Goal: Information Seeking & Learning: Learn about a topic

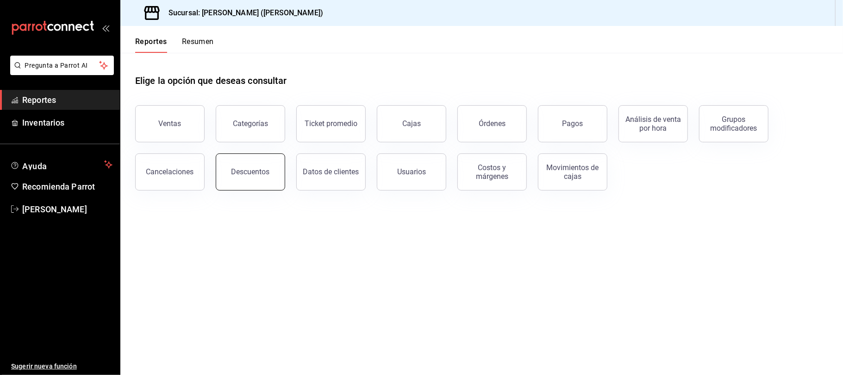
click at [248, 159] on button "Descuentos" at bounding box center [250, 171] width 69 height 37
click at [248, 159] on html "Pregunta a Parrot AI Reportes Inventarios Ayuda Recomienda Parrot Catalina Eliz…" at bounding box center [421, 187] width 843 height 375
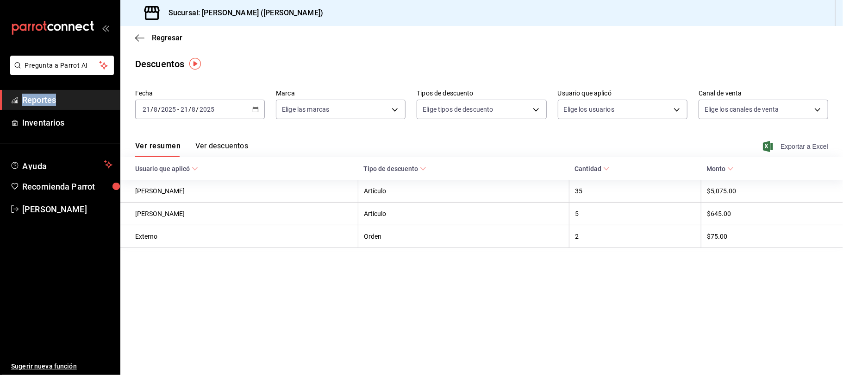
click at [806, 146] on span "Exportar a Excel" at bounding box center [796, 146] width 63 height 11
click at [175, 39] on span "Regresar" at bounding box center [167, 37] width 31 height 9
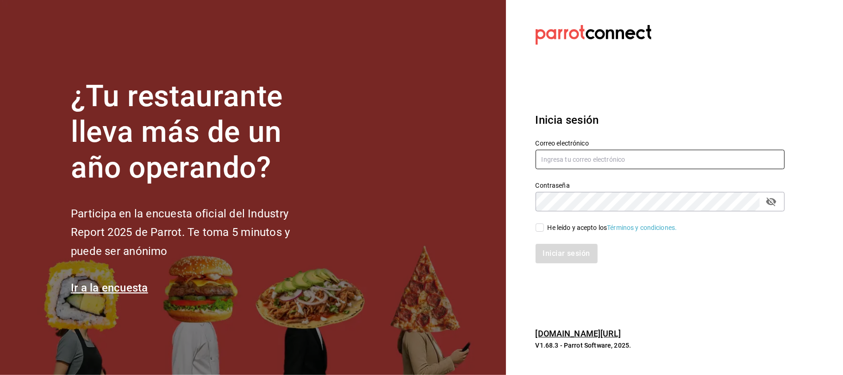
type input "karzzini.rg@karzo.mx"
click at [543, 227] on input "He leído y acepto los Términos y condiciones." at bounding box center [540, 227] width 8 height 8
checkbox input "true"
click at [557, 258] on button "Iniciar sesión" at bounding box center [567, 253] width 63 height 19
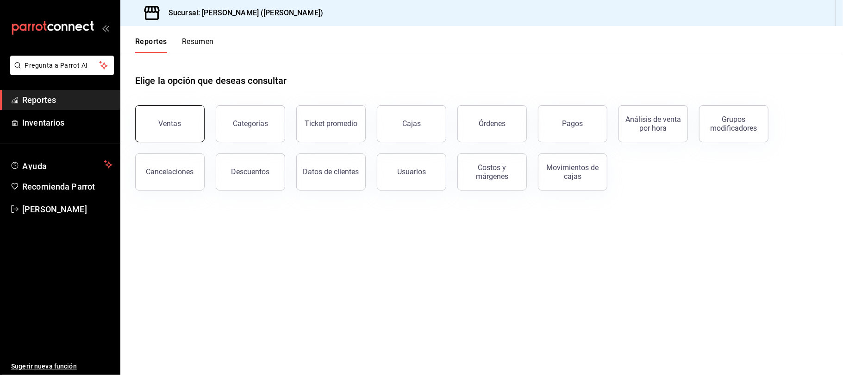
click at [171, 123] on div "Ventas" at bounding box center [170, 123] width 23 height 9
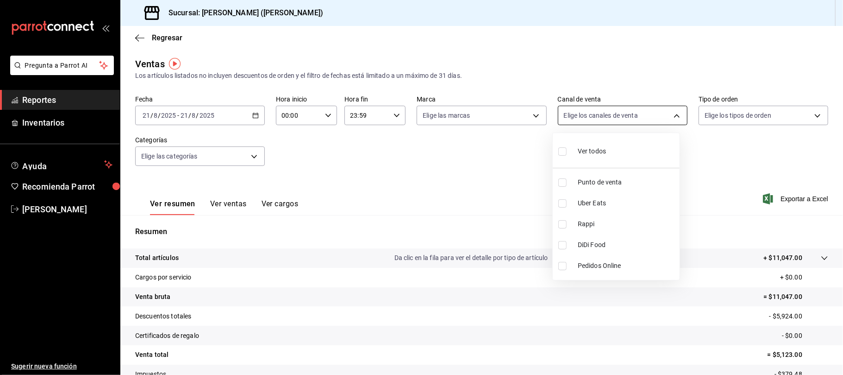
click at [641, 117] on body "Pregunta a Parrot AI Reportes Inventarios Ayuda Recomienda Parrot [PERSON_NAME]…" at bounding box center [421, 187] width 843 height 375
click at [614, 204] on span "Uber Eats" at bounding box center [627, 203] width 98 height 10
checkbox input "false"
click at [614, 204] on span "Uber Eats" at bounding box center [627, 203] width 98 height 10
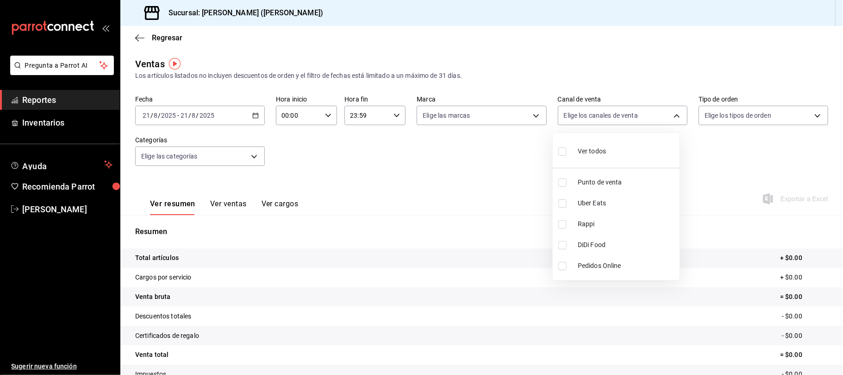
type input "UBER_EATS"
checkbox input "true"
click at [610, 221] on span "Rappi" at bounding box center [627, 224] width 98 height 10
type input "UBER_EATS,RAPPI"
checkbox input "true"
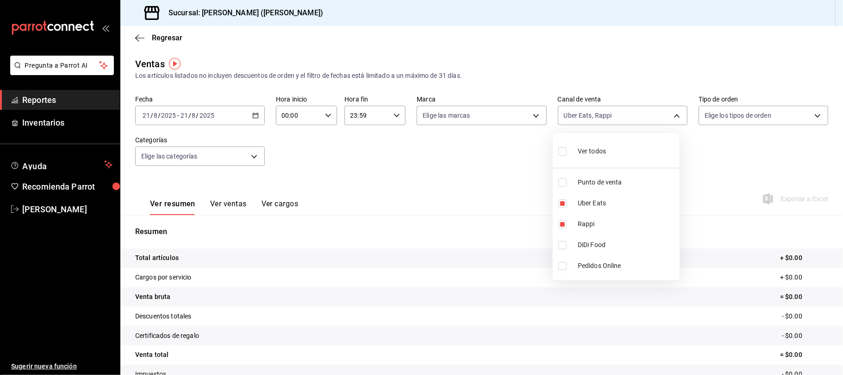
click at [595, 243] on span "DiDi Food" at bounding box center [627, 245] width 98 height 10
type input "UBER_EATS,RAPPI,DIDI_FOOD"
checkbox input "true"
click at [504, 175] on div at bounding box center [421, 187] width 843 height 375
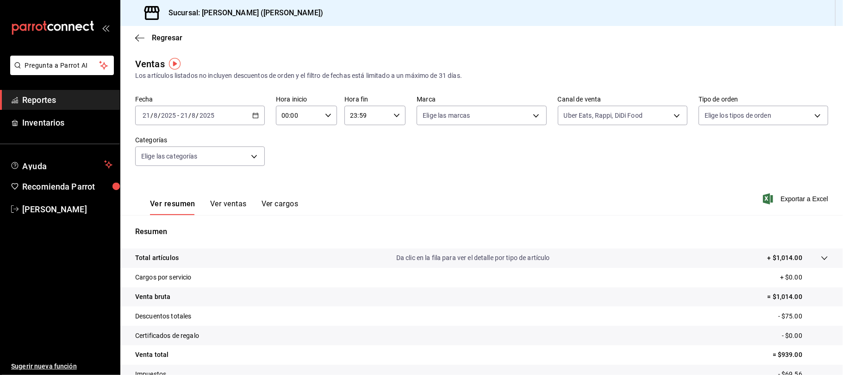
click at [239, 206] on button "Ver ventas" at bounding box center [228, 207] width 37 height 16
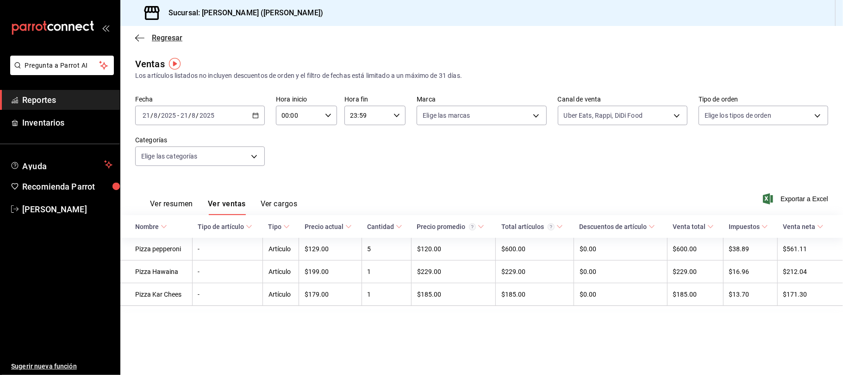
click at [166, 40] on span "Regresar" at bounding box center [167, 37] width 31 height 9
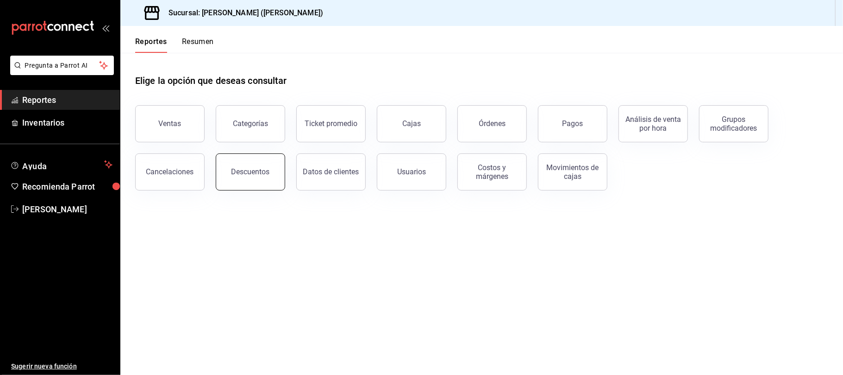
click at [277, 176] on button "Descuentos" at bounding box center [250, 171] width 69 height 37
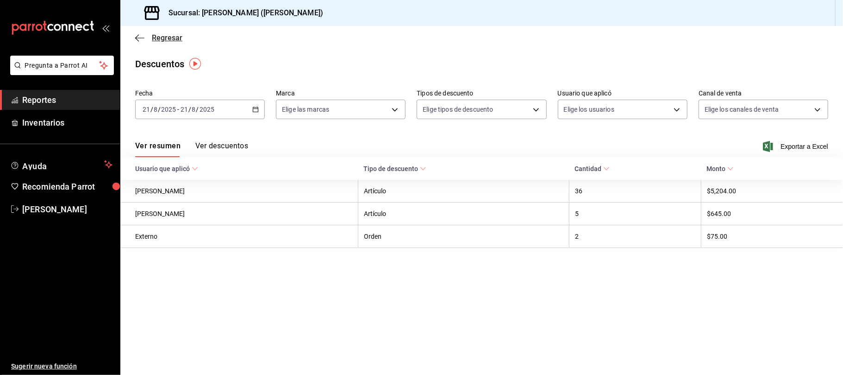
click at [164, 36] on span "Regresar" at bounding box center [167, 37] width 31 height 9
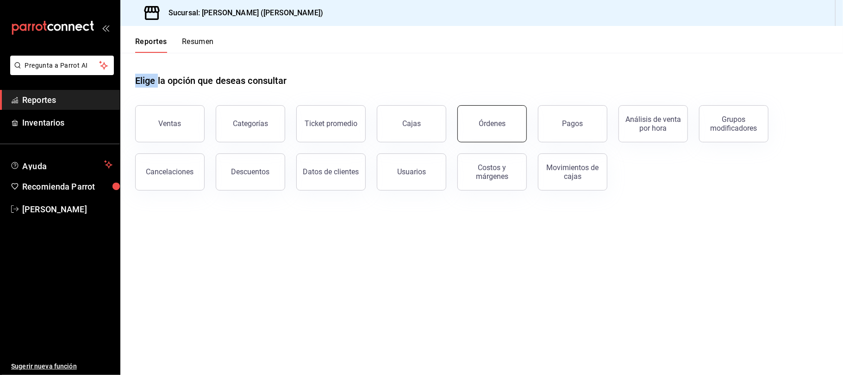
click at [491, 124] on div "Órdenes" at bounding box center [492, 123] width 27 height 9
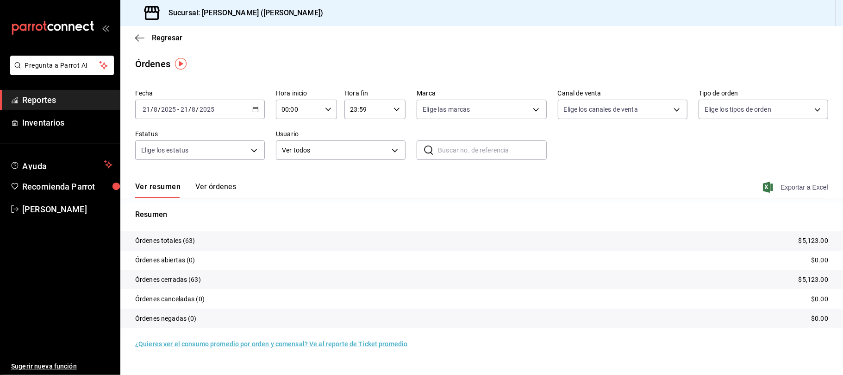
click at [784, 187] on span "Exportar a Excel" at bounding box center [796, 186] width 63 height 11
click at [784, 187] on div "Exportar a Excel" at bounding box center [796, 186] width 63 height 11
click at [172, 40] on span "Regresar" at bounding box center [167, 37] width 31 height 9
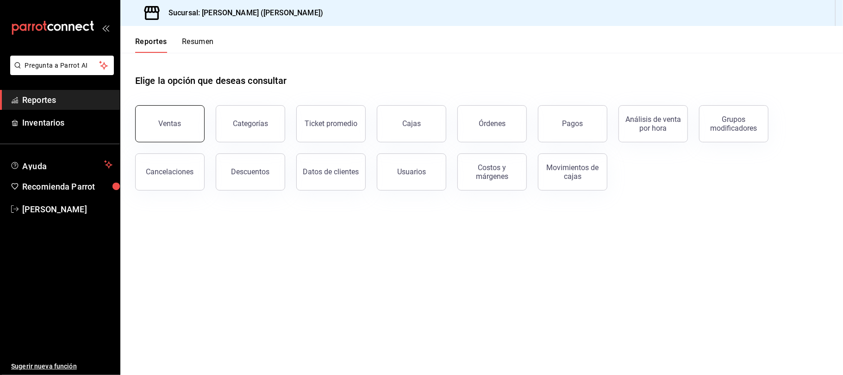
click at [186, 126] on button "Ventas" at bounding box center [169, 123] width 69 height 37
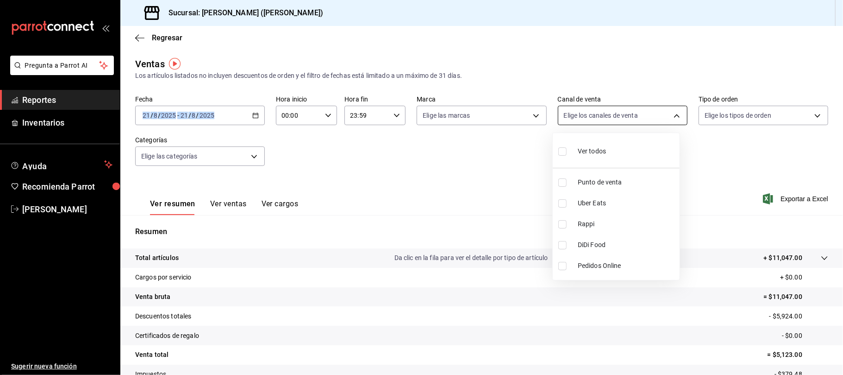
click at [575, 113] on body "Pregunta a Parrot AI Reportes Inventarios Ayuda Recomienda Parrot Catalina Eliz…" at bounding box center [421, 187] width 843 height 375
click at [634, 246] on span "DiDi Food" at bounding box center [627, 245] width 98 height 10
type input "DIDI_FOOD"
checkbox input "true"
click at [632, 243] on span "DiDi Food" at bounding box center [627, 245] width 98 height 10
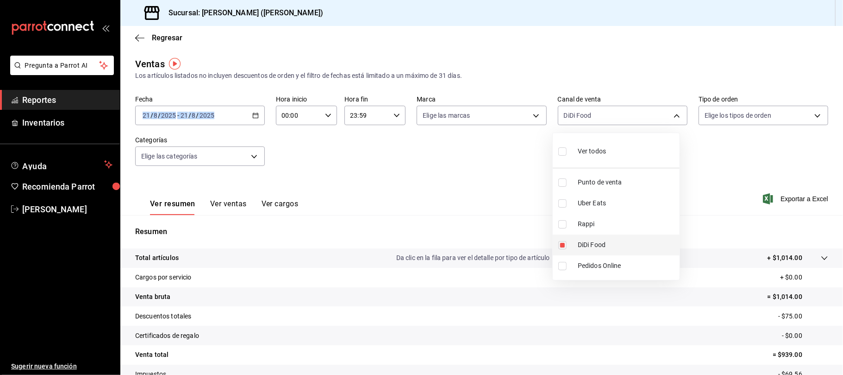
checkbox input "false"
click at [614, 180] on span "Punto de venta" at bounding box center [627, 182] width 98 height 10
type input "PARROT"
checkbox input "true"
click at [338, 145] on div at bounding box center [421, 187] width 843 height 375
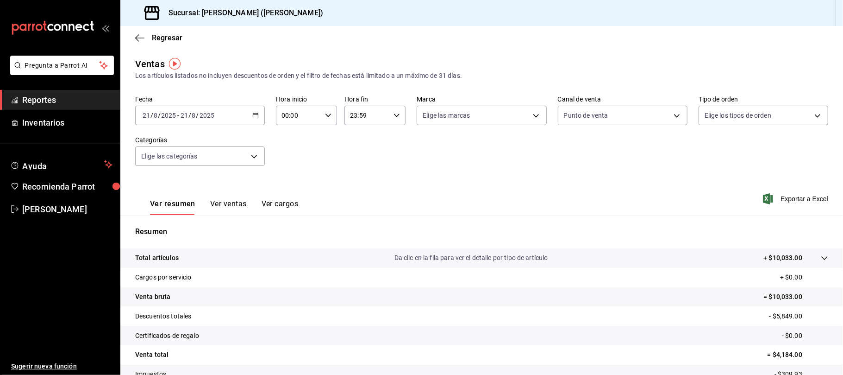
click at [241, 200] on button "Ver ventas" at bounding box center [228, 207] width 37 height 16
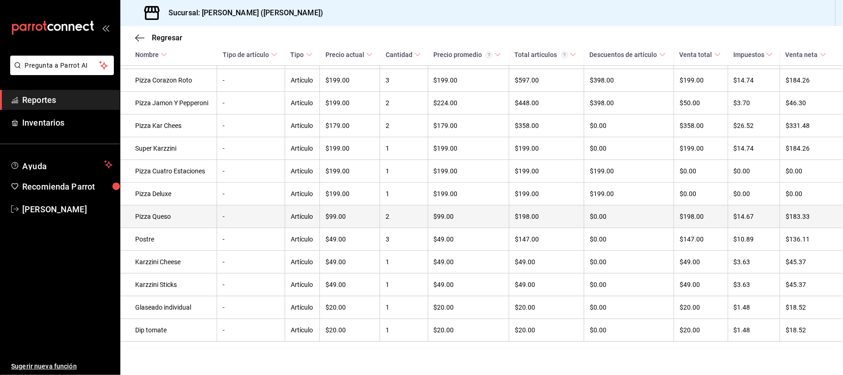
scroll to position [242, 0]
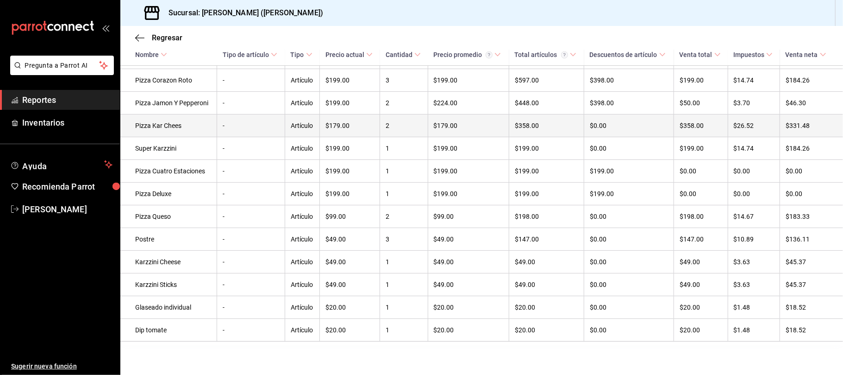
click at [217, 125] on td "-" at bounding box center [251, 125] width 68 height 23
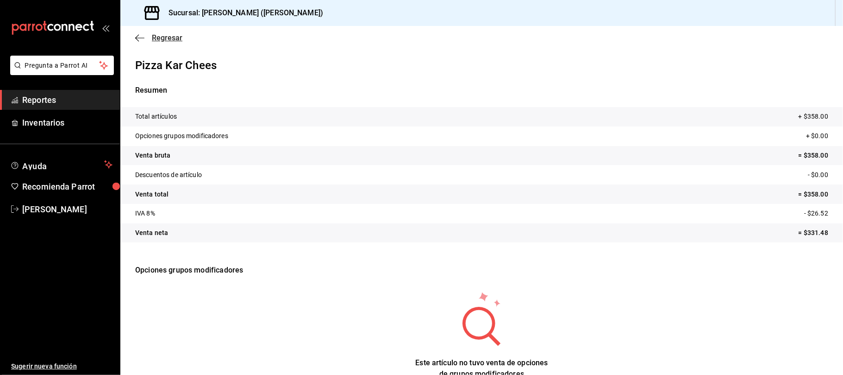
click at [165, 39] on span "Regresar" at bounding box center [167, 37] width 31 height 9
click at [175, 39] on span "Regresar" at bounding box center [167, 37] width 31 height 9
click at [162, 41] on span "Regresar" at bounding box center [167, 37] width 31 height 9
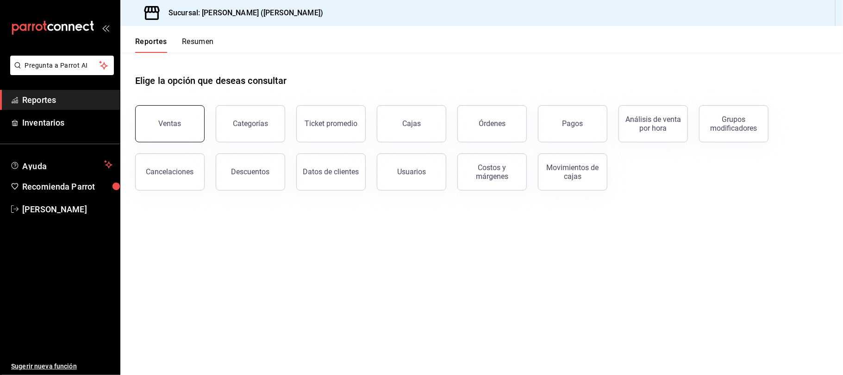
click at [152, 118] on button "Ventas" at bounding box center [169, 123] width 69 height 37
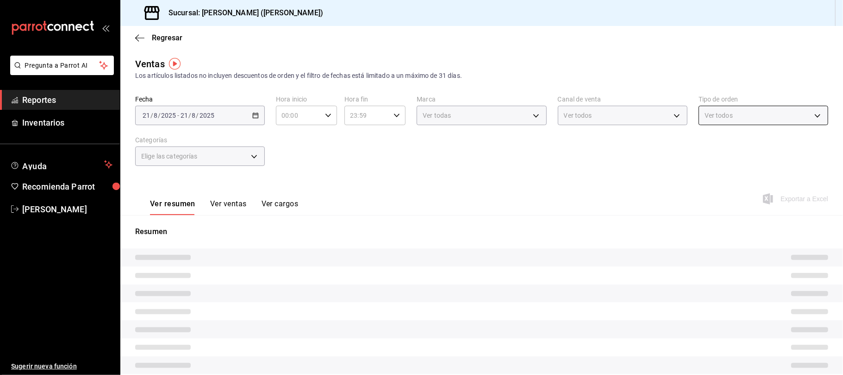
type input "PARROT"
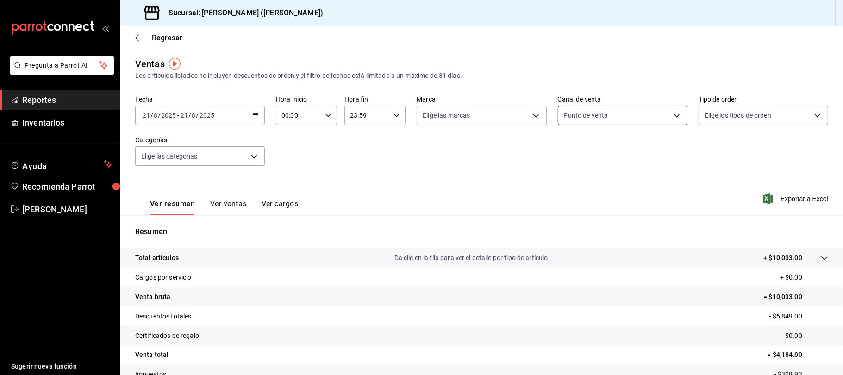
click at [637, 116] on body "Pregunta a Parrot AI Reportes Inventarios Ayuda Recomienda Parrot [PERSON_NAME]…" at bounding box center [421, 187] width 843 height 375
click at [521, 180] on div at bounding box center [421, 187] width 843 height 375
click at [224, 200] on button "Ver ventas" at bounding box center [228, 207] width 37 height 16
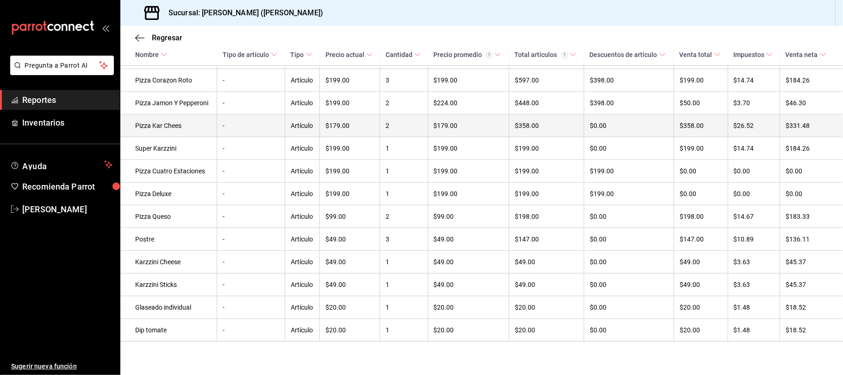
scroll to position [242, 0]
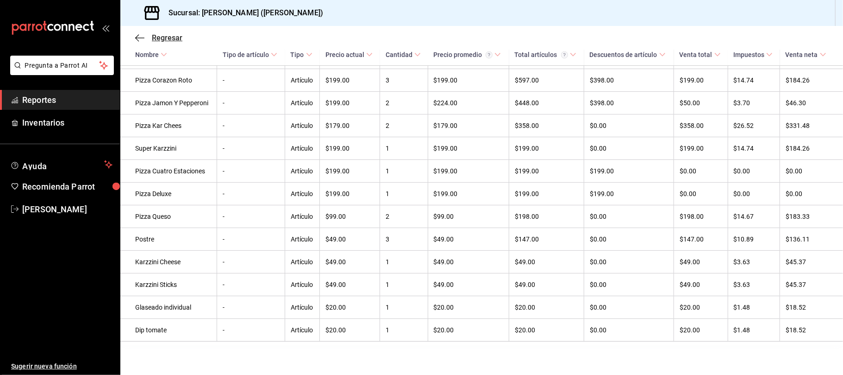
click at [162, 38] on span "Regresar" at bounding box center [167, 37] width 31 height 9
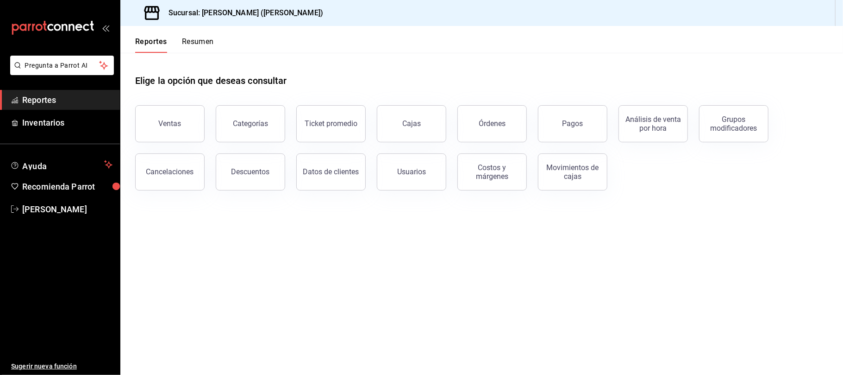
click at [173, 103] on div "Ventas" at bounding box center [164, 118] width 81 height 48
click at [173, 106] on div "Ventas" at bounding box center [164, 118] width 81 height 48
click at [160, 117] on button "Ventas" at bounding box center [169, 123] width 69 height 37
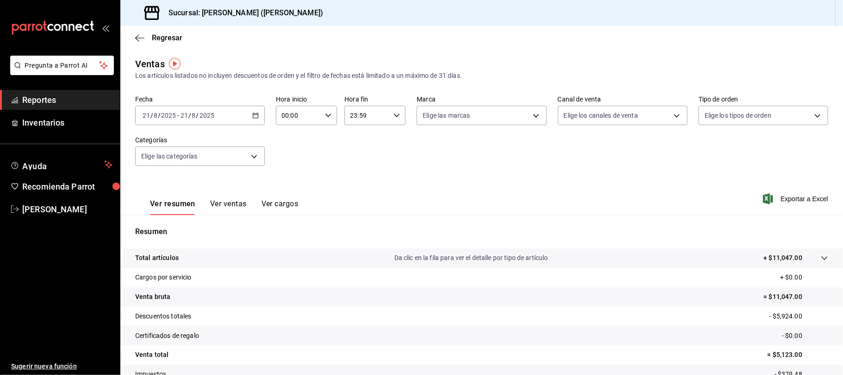
click at [235, 200] on button "Ver ventas" at bounding box center [228, 207] width 37 height 16
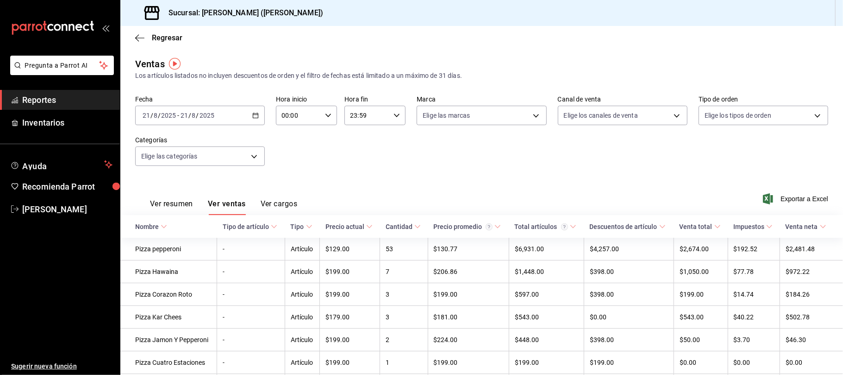
click at [178, 201] on button "Ver resumen" at bounding box center [171, 207] width 43 height 16
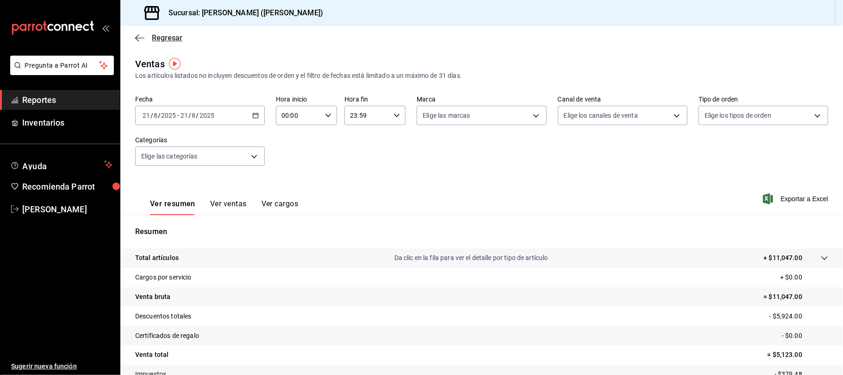
click at [171, 37] on span "Regresar" at bounding box center [167, 37] width 31 height 9
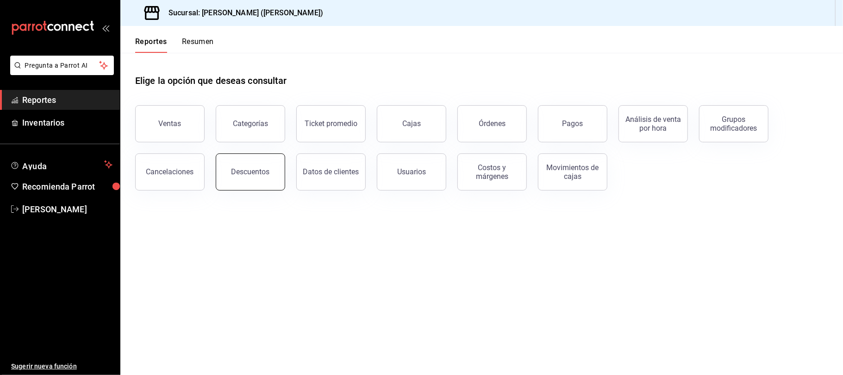
click at [244, 173] on div "Descuentos" at bounding box center [250, 171] width 38 height 9
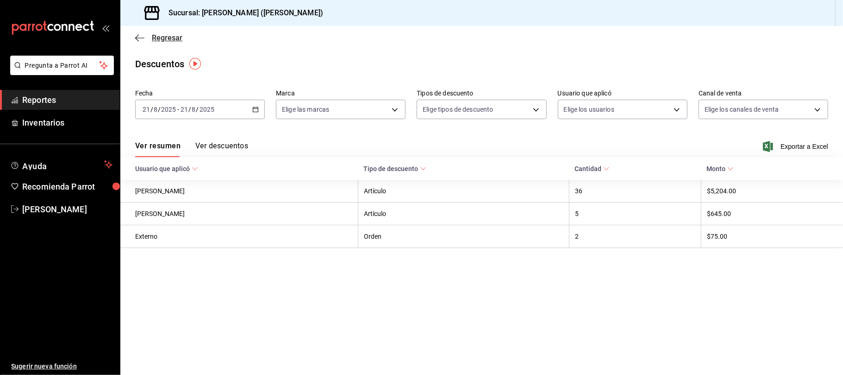
click at [165, 34] on span "Regresar" at bounding box center [167, 37] width 31 height 9
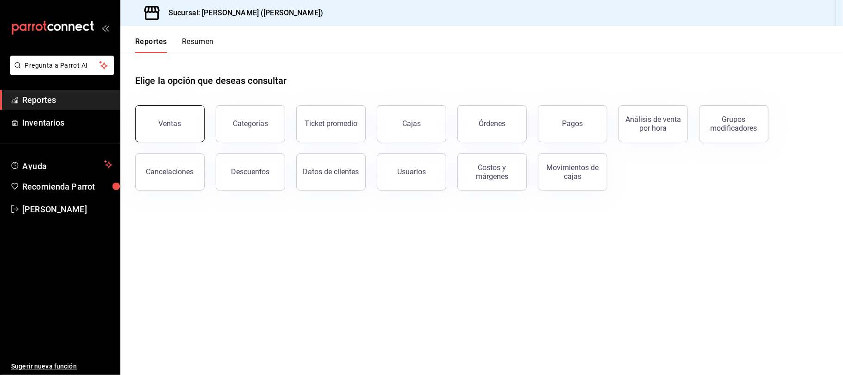
click at [175, 131] on button "Ventas" at bounding box center [169, 123] width 69 height 37
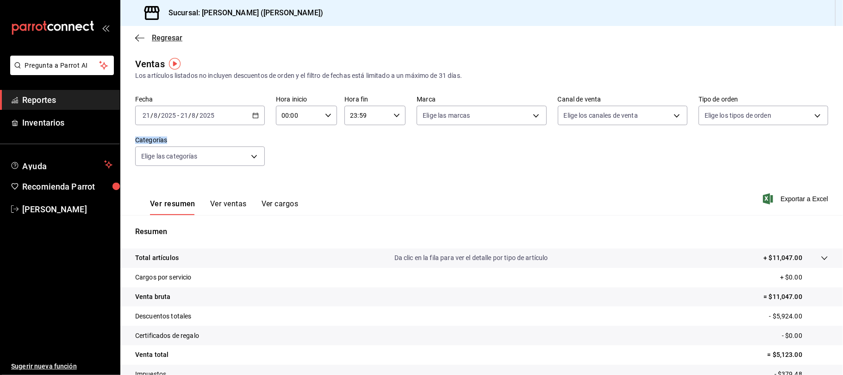
click at [179, 41] on span "Regresar" at bounding box center [167, 37] width 31 height 9
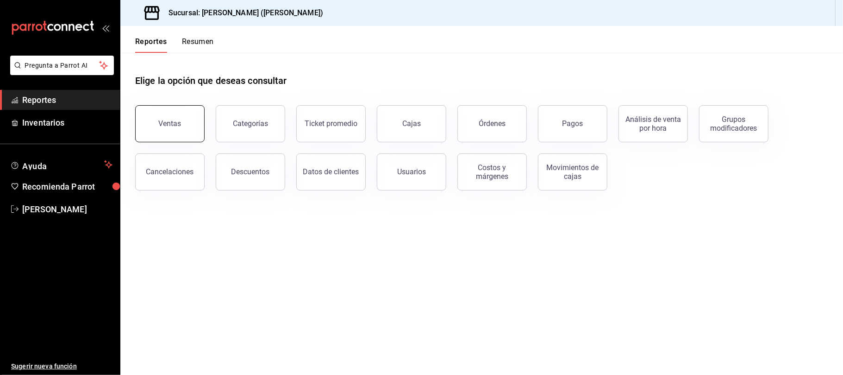
click at [172, 126] on div "Ventas" at bounding box center [170, 123] width 23 height 9
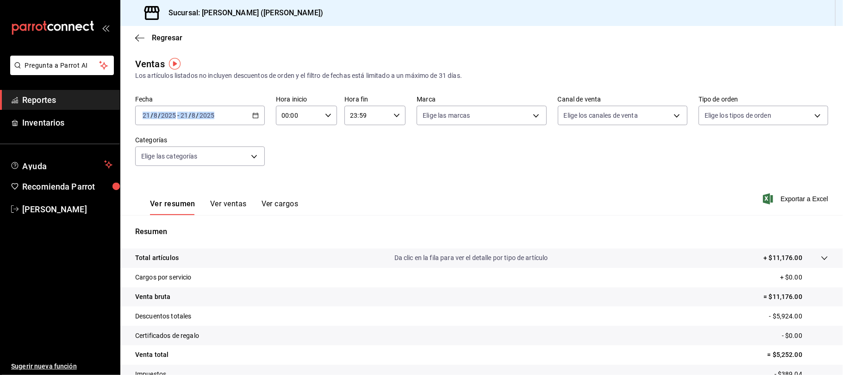
click at [226, 208] on button "Ver ventas" at bounding box center [228, 207] width 37 height 16
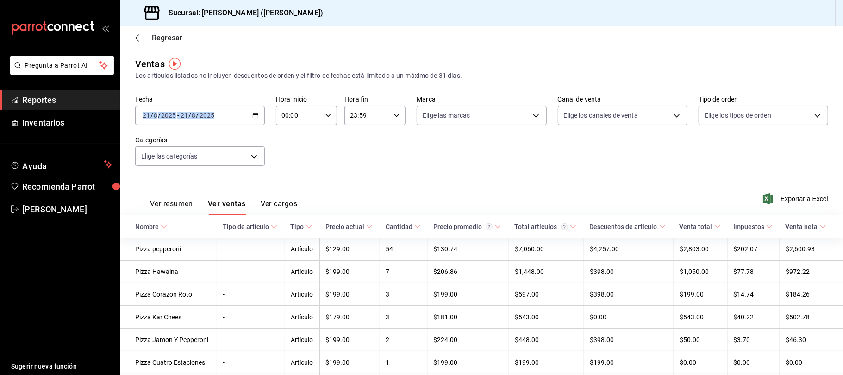
click at [173, 36] on span "Regresar" at bounding box center [167, 37] width 31 height 9
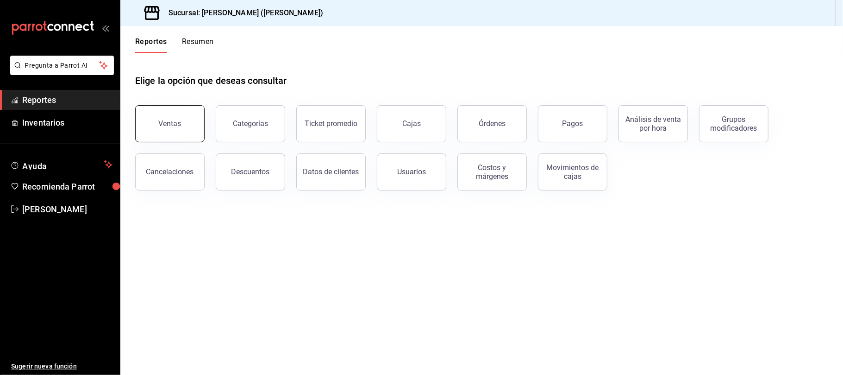
click at [160, 122] on div "Ventas" at bounding box center [170, 123] width 23 height 9
click at [160, 122] on html "Pregunta a Parrot AI Reportes Inventarios Ayuda Recomienda Parrot [PERSON_NAME]…" at bounding box center [421, 187] width 843 height 375
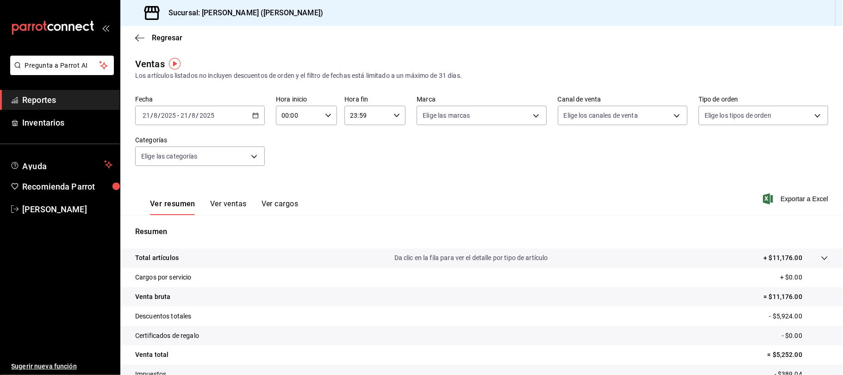
click at [232, 197] on div "Ver resumen Ver ventas Ver cargos" at bounding box center [216, 201] width 163 height 27
click at [232, 200] on button "Ver ventas" at bounding box center [228, 207] width 37 height 16
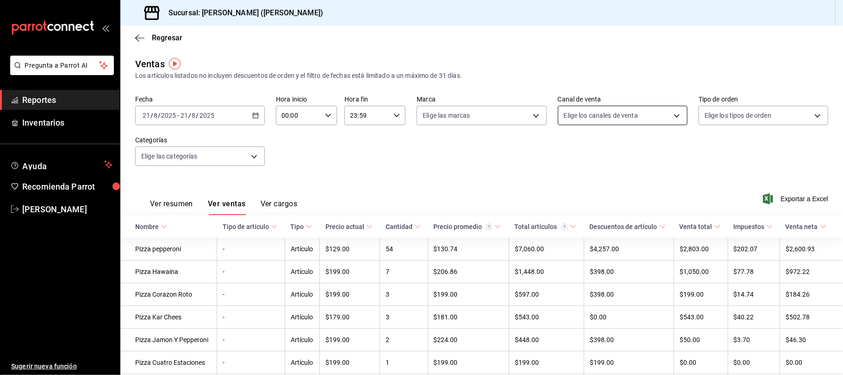
click at [643, 115] on body "Pregunta a Parrot AI Reportes Inventarios Ayuda Recomienda Parrot [PERSON_NAME]…" at bounding box center [421, 187] width 843 height 375
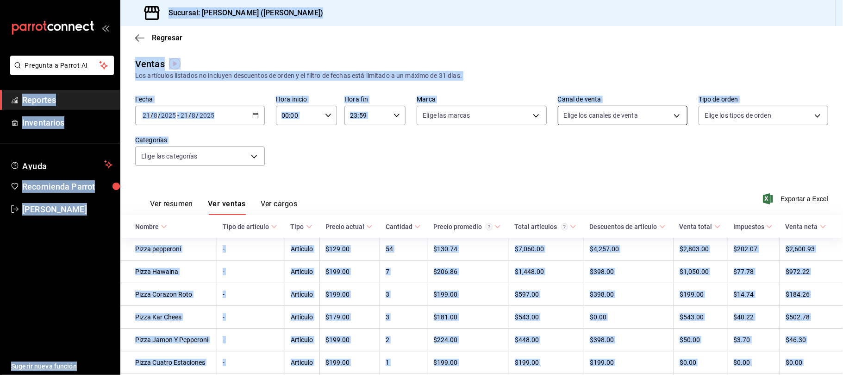
click at [631, 114] on body "Pregunta a Parrot AI Reportes Inventarios Ayuda Recomienda Parrot [PERSON_NAME]…" at bounding box center [421, 187] width 843 height 375
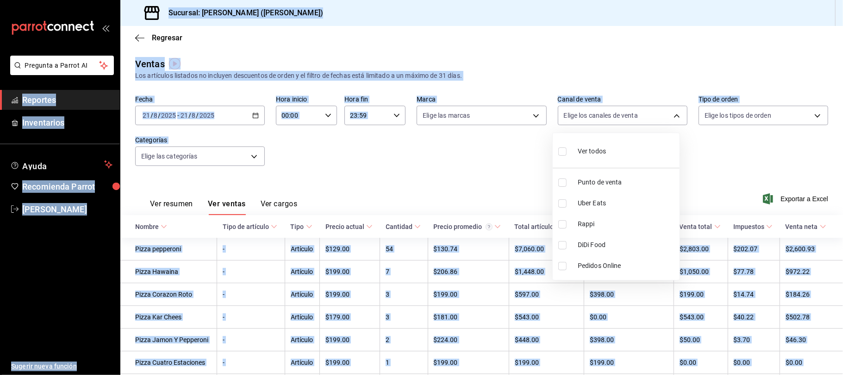
click at [621, 179] on span "Punto de venta" at bounding box center [627, 182] width 98 height 10
click at [621, 179] on ul "Ver todos Punto de venta Uber Eats Rappi DiDi Food Pedidos Online" at bounding box center [616, 206] width 127 height 147
checkbox input "false"
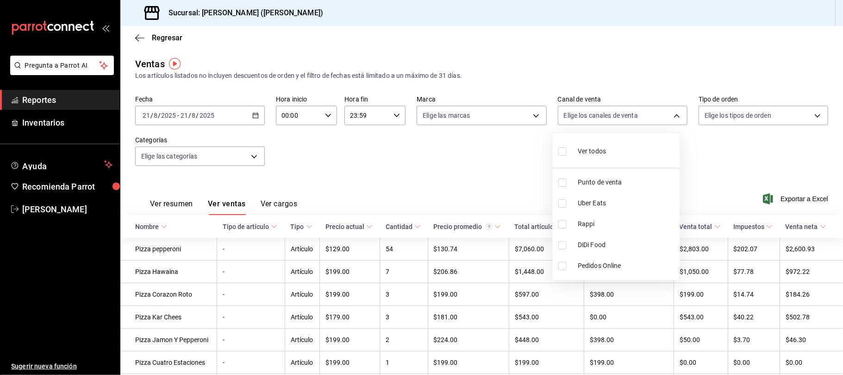
click at [548, 178] on div at bounding box center [421, 187] width 843 height 375
click at [547, 178] on div at bounding box center [421, 187] width 843 height 375
click at [564, 182] on div "Ver resumen Ver ventas Ver cargos Exportar a Excel" at bounding box center [481, 196] width 723 height 38
click at [601, 121] on body "Pregunta a Parrot AI Reportes Inventarios Ayuda Recomienda Parrot [PERSON_NAME]…" at bounding box center [421, 187] width 843 height 375
click at [601, 121] on div at bounding box center [421, 187] width 843 height 375
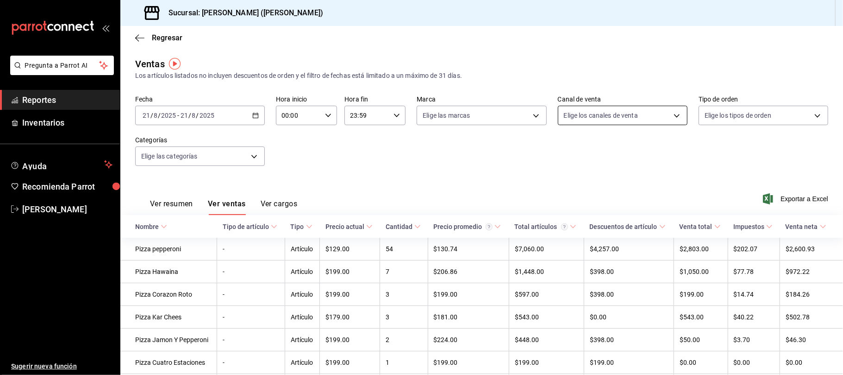
click at [615, 113] on body "Pregunta a Parrot AI Reportes Inventarios Ayuda Recomienda Parrot [PERSON_NAME]…" at bounding box center [421, 187] width 843 height 375
click at [615, 113] on div at bounding box center [421, 187] width 843 height 375
click at [612, 122] on body "Pregunta a Parrot AI Reportes Inventarios Ayuda Recomienda Parrot [PERSON_NAME]…" at bounding box center [421, 187] width 843 height 375
click at [604, 184] on span "Punto de venta" at bounding box center [627, 182] width 98 height 10
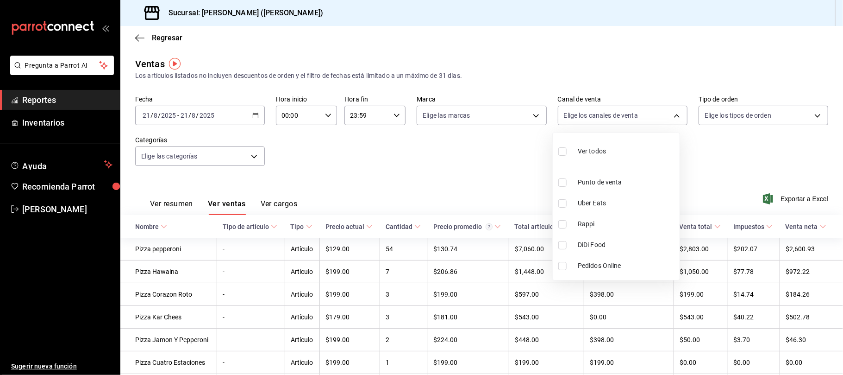
checkbox input "false"
click at [589, 175] on li "Punto de venta" at bounding box center [616, 182] width 127 height 21
type input "PARROT"
checkbox input "true"
click at [479, 158] on div at bounding box center [421, 187] width 843 height 375
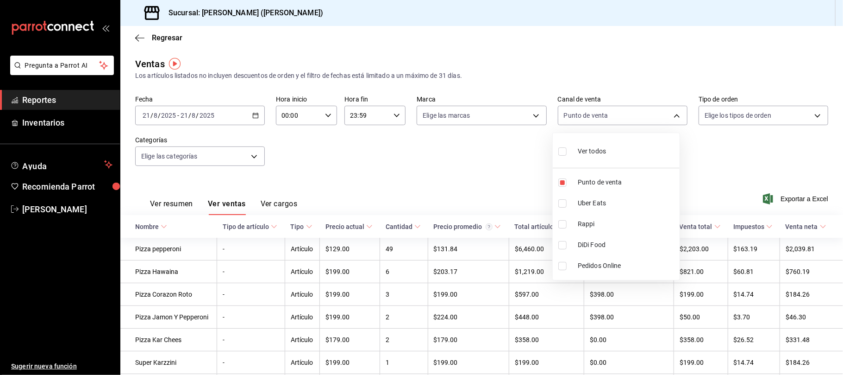
click at [479, 158] on div at bounding box center [421, 187] width 843 height 375
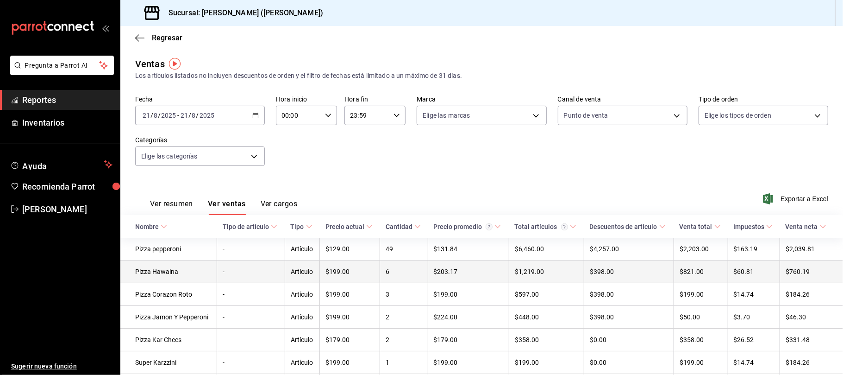
scroll to position [62, 0]
